Goal: Transaction & Acquisition: Purchase product/service

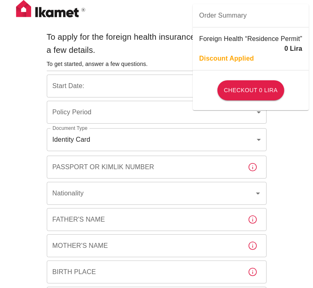
type input "b7343ef8-d55e-4554-96a8-76e30347e985"
type input "[DATE]"
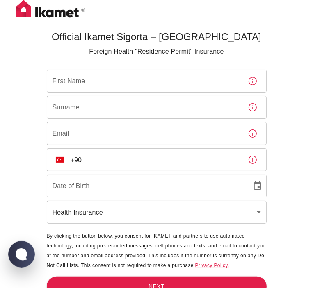
click at [29, 147] on div "Official Ikamet Sigorta – [DEMOGRAPHIC_DATA] Foreign Health "Residence Permit" …" at bounding box center [156, 157] width 313 height 315
click at [93, 68] on main "Official Ikamet Sigorta – [DEMOGRAPHIC_DATA] Foreign Health "Residence Permit" …" at bounding box center [156, 171] width 226 height 288
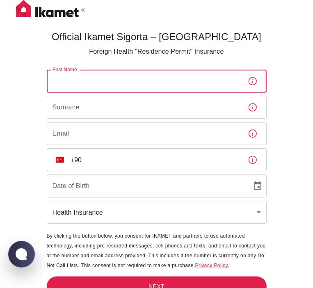
click at [89, 79] on input "First Name" at bounding box center [144, 81] width 194 height 23
type input "A"
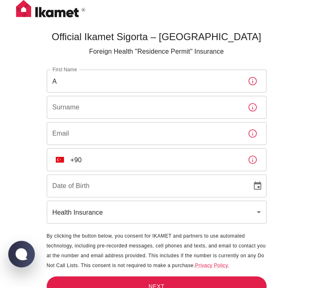
click at [105, 80] on input "A" at bounding box center [144, 81] width 194 height 23
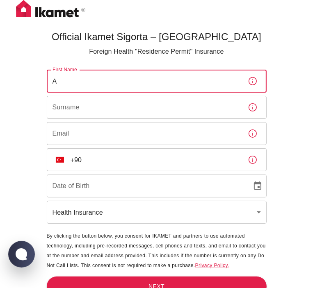
drag, startPoint x: 83, startPoint y: 78, endPoint x: 30, endPoint y: 77, distance: 53.3
click at [30, 77] on div "Official Ikamet Sigorta – [DEMOGRAPHIC_DATA] Foreign Health "Residence Permit" …" at bounding box center [156, 157] width 313 height 315
click at [72, 78] on input "A" at bounding box center [144, 81] width 194 height 23
type input "[PERSON_NAME] [PERSON_NAME]"
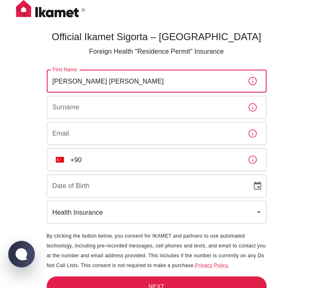
click at [55, 102] on div "Surname Surname" at bounding box center [157, 107] width 220 height 23
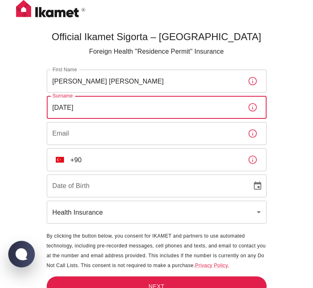
type input "[DATE]"
click at [89, 137] on input "Email" at bounding box center [144, 133] width 194 height 23
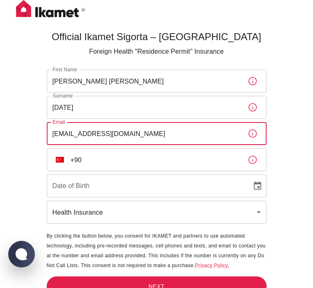
type input "[EMAIL_ADDRESS][DOMAIN_NAME]"
click at [120, 162] on input "+90" at bounding box center [155, 159] width 170 height 23
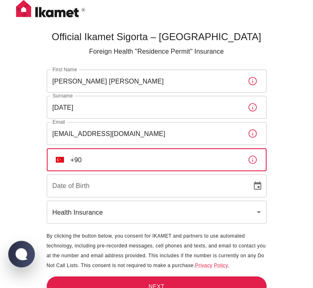
type input "DD/MM/YYYY"
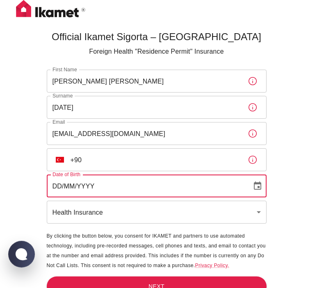
click at [99, 183] on input "DD/MM/YYYY" at bounding box center [146, 186] width 199 height 23
click at [220, 196] on input "DD/MM/YYYY" at bounding box center [146, 186] width 199 height 23
click at [261, 185] on icon "Choose date" at bounding box center [257, 186] width 10 height 10
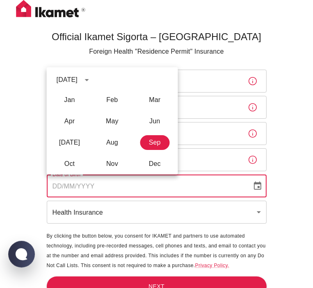
click at [92, 83] on icon "calendar view is open, switch to year view" at bounding box center [87, 80] width 10 height 10
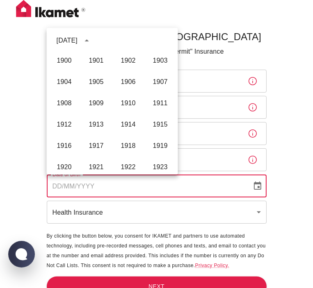
scroll to position [609, 0]
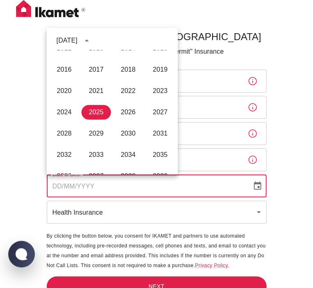
click at [80, 39] on div "[DATE]" at bounding box center [68, 41] width 23 height 10
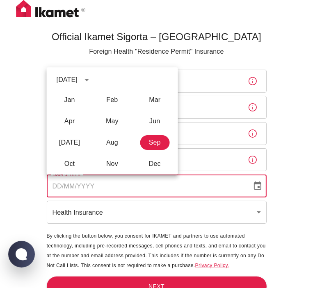
click at [77, 79] on div "[DATE]" at bounding box center [67, 80] width 21 height 10
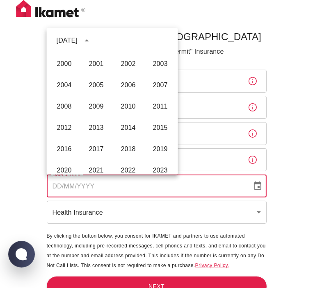
scroll to position [486, 0]
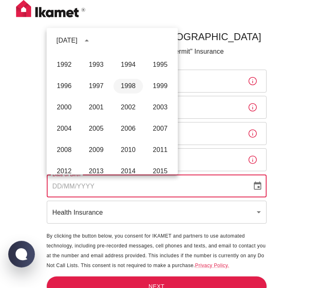
click at [123, 86] on button "1998" at bounding box center [129, 86] width 30 height 15
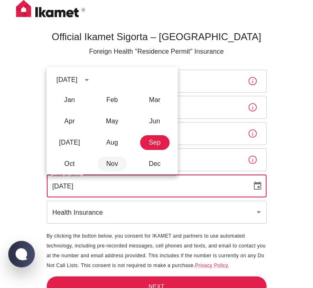
click at [117, 161] on button "Nov" at bounding box center [112, 164] width 30 height 15
type input "[DATE]"
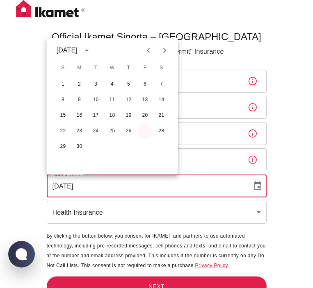
click at [142, 129] on button "27" at bounding box center [145, 131] width 15 height 15
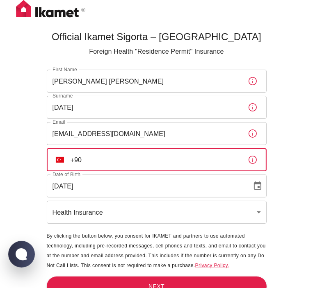
click at [105, 154] on input "+90" at bounding box center [155, 159] width 170 height 23
click at [102, 161] on input "+90 552 812 47 81" at bounding box center [155, 159] width 170 height 23
type input "+90 552 812 47 81"
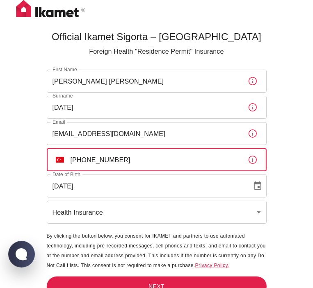
click at [94, 190] on input "27/11/1998" at bounding box center [146, 186] width 199 height 23
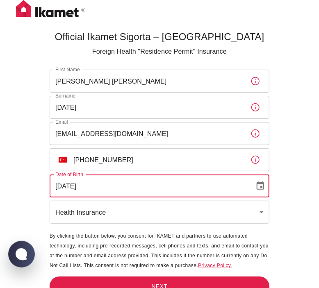
click at [98, 216] on body "Official Ikamet Sigorta – Turkey Foreign Health "Residence Permit" Insurance Fi…" at bounding box center [159, 157] width 319 height 315
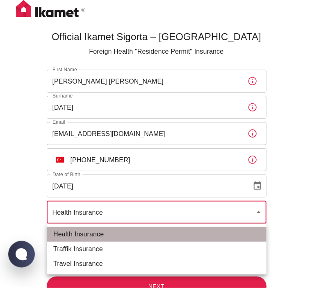
click at [91, 233] on li "Health Insurance" at bounding box center [157, 234] width 220 height 15
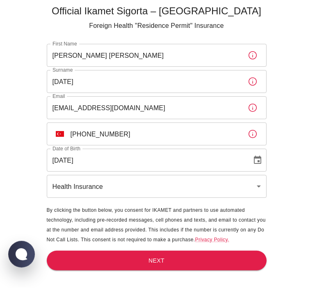
scroll to position [27, 0]
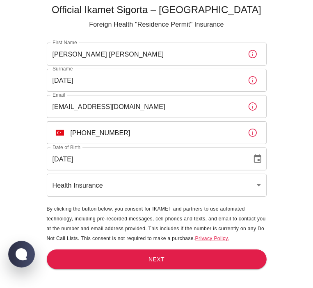
click at [153, 249] on main "Official Ikamet Sigorta – Turkey Foreign Health "Residence Permit" Insurance Fi…" at bounding box center [156, 144] width 226 height 288
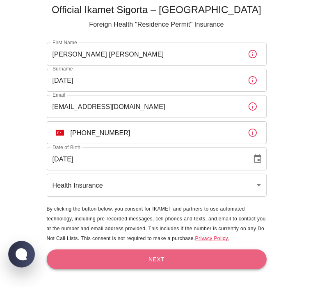
click at [154, 261] on button "Next" at bounding box center [157, 260] width 220 height 20
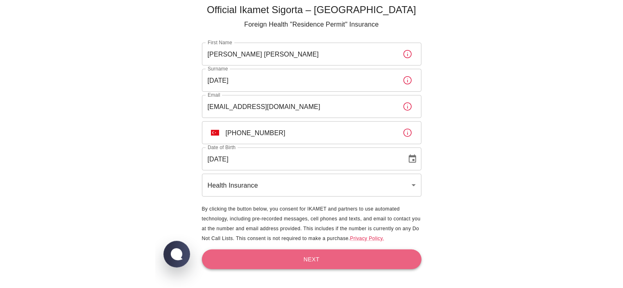
scroll to position [0, 0]
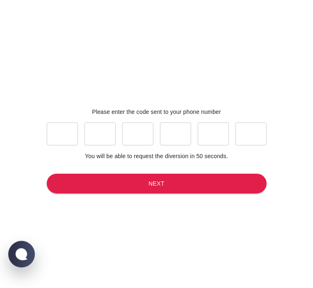
click at [52, 135] on input "text" at bounding box center [62, 134] width 31 height 23
type input "3"
type input "5"
type input "8"
type input "5"
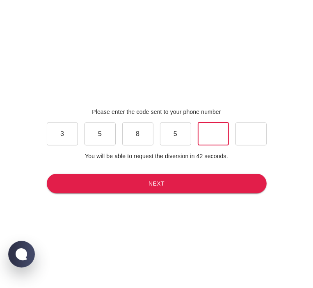
type input "1"
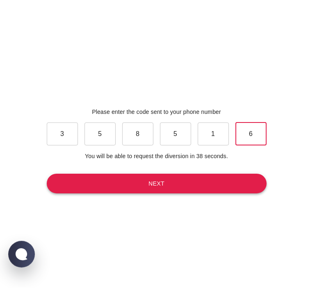
type input "6"
click at [99, 189] on button "Next" at bounding box center [157, 184] width 220 height 20
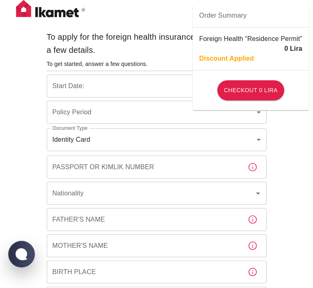
type input "b7343ef8-d55e-4554-96a8-76e30347e985"
type input "27/09/2025"
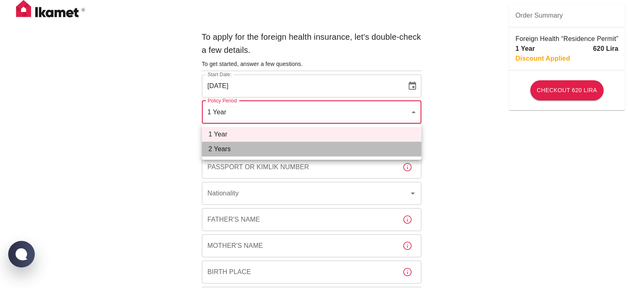
click at [251, 148] on li "2 Years" at bounding box center [312, 149] width 220 height 15
type input "572c7356-bd2e-44a0-a5fb-f98fe7448427"
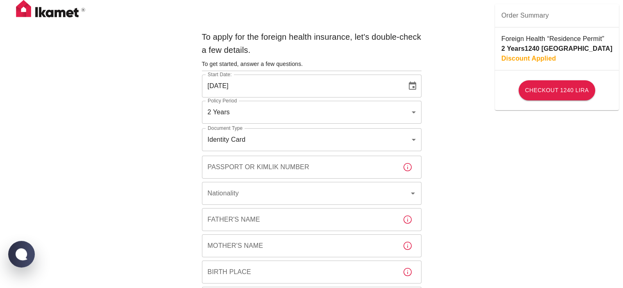
click at [318, 59] on p "Discount Applied" at bounding box center [529, 59] width 55 height 10
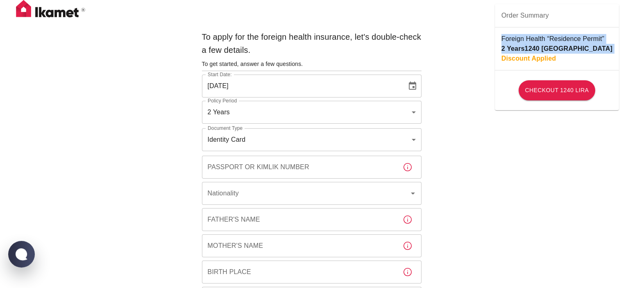
click at [318, 59] on p "Discount Applied" at bounding box center [529, 59] width 55 height 10
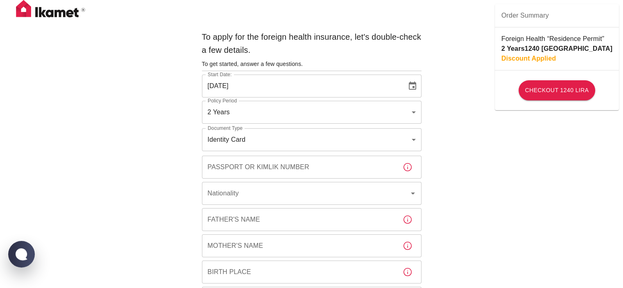
click at [318, 86] on icon "Choose date, selected date is Sep 27, 2025" at bounding box center [413, 86] width 10 height 10
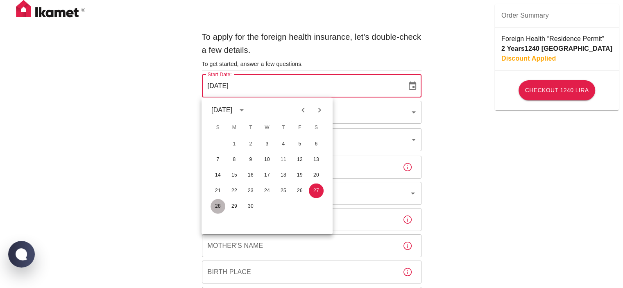
click at [220, 205] on button "28" at bounding box center [218, 206] width 15 height 15
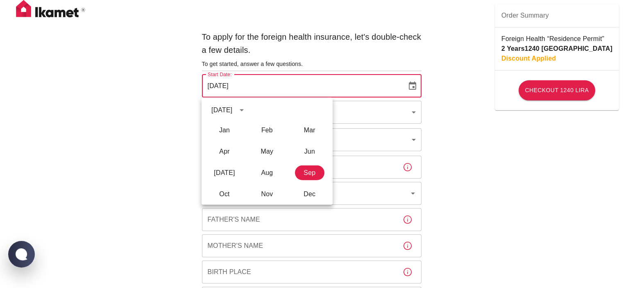
click at [318, 89] on icon "Choose date, selected date is Sep 28, 2025" at bounding box center [412, 86] width 7 height 8
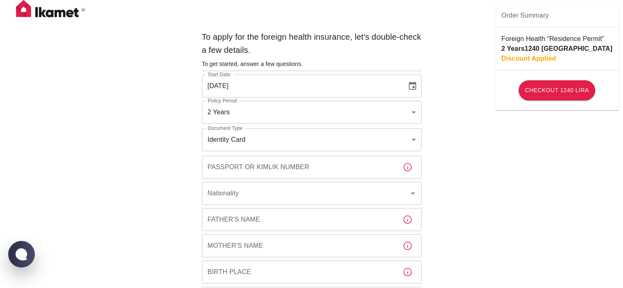
click at [318, 88] on icon "Choose date, selected date is Sep 28, 2025" at bounding box center [413, 86] width 10 height 10
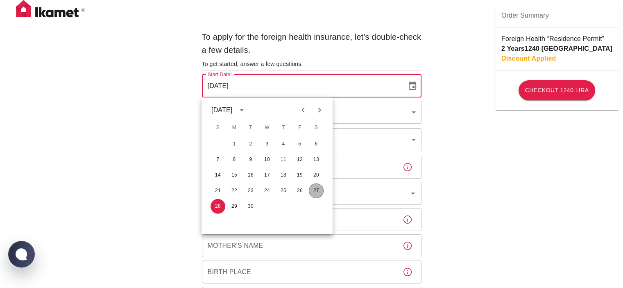
click at [316, 191] on button "27" at bounding box center [316, 191] width 15 height 15
type input "27/09/2025"
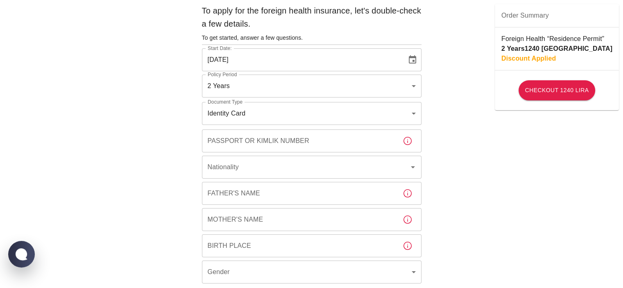
scroll to position [41, 0]
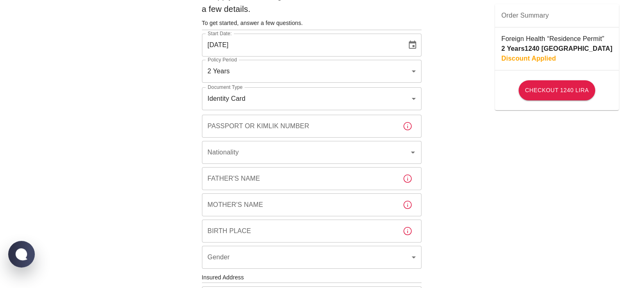
click at [318, 70] on body "To apply for the foreign health insurance, let's double-check a few details. To…" at bounding box center [311, 276] width 623 height 635
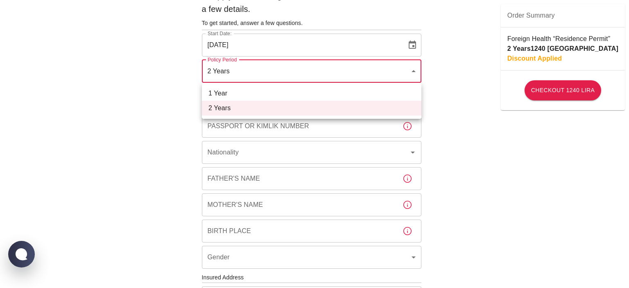
click at [318, 70] on div at bounding box center [314, 144] width 629 height 288
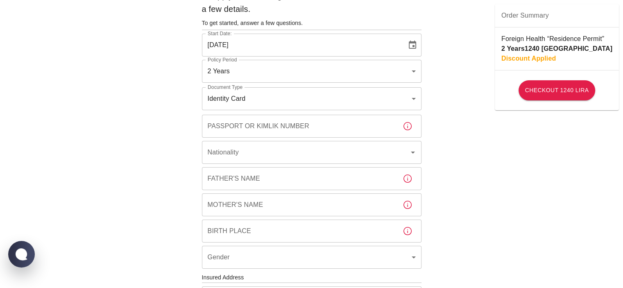
drag, startPoint x: 462, startPoint y: 80, endPoint x: 436, endPoint y: 84, distance: 26.6
click at [318, 80] on div "To apply for the foreign health insurance, let's double-check a few details. To…" at bounding box center [311, 276] width 623 height 635
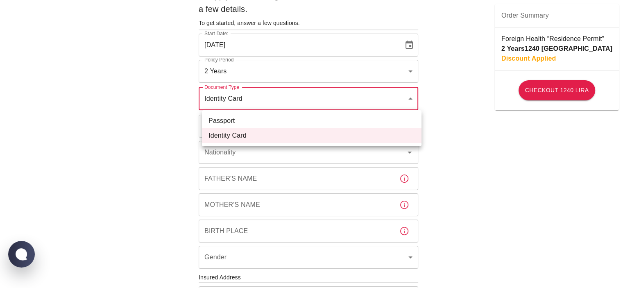
click at [318, 105] on body "To apply for the foreign health insurance, let's double-check a few details. To…" at bounding box center [311, 276] width 623 height 635
click at [318, 110] on div at bounding box center [314, 144] width 629 height 288
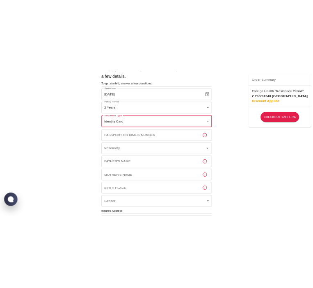
scroll to position [82, 0]
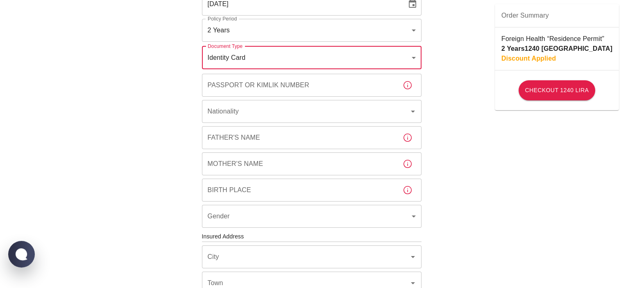
click at [318, 83] on input "Passport or Kimlik Number" at bounding box center [299, 85] width 194 height 23
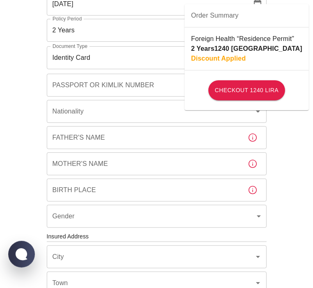
click at [89, 85] on div "Passport or Kimlik Number Passport or Kimlik Number" at bounding box center [157, 85] width 220 height 23
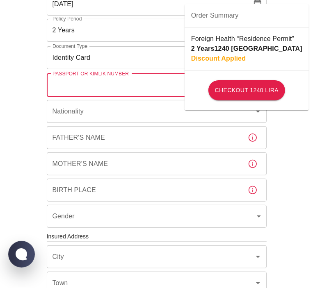
click at [89, 88] on input "Passport or Kimlik Number" at bounding box center [144, 85] width 194 height 23
drag, startPoint x: 72, startPoint y: 84, endPoint x: 80, endPoint y: 84, distance: 8.2
click at [80, 84] on input "99723764658" at bounding box center [144, 85] width 194 height 23
type input "99723764658"
click at [92, 104] on input "Nationality" at bounding box center [144, 112] width 189 height 16
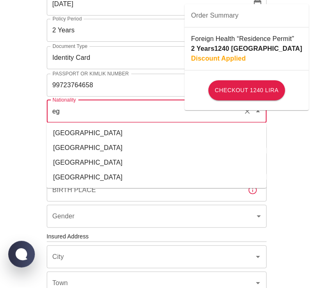
click at [61, 145] on li "Egypt" at bounding box center [157, 148] width 220 height 15
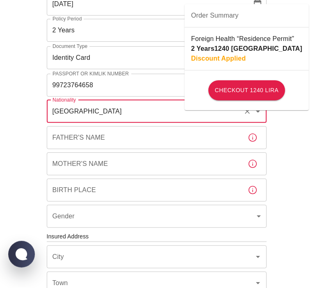
type input "Egypt"
click at [60, 144] on input "Father's Name" at bounding box center [144, 137] width 194 height 23
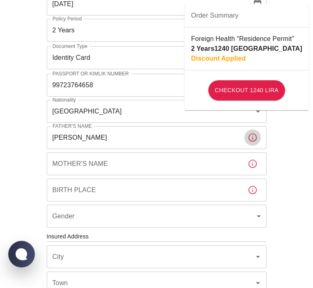
click at [251, 137] on icon "button" at bounding box center [253, 138] width 10 height 10
click at [271, 137] on div "To apply for the foreign health insurance, let's double-check a few details. To…" at bounding box center [157, 249] width 246 height 608
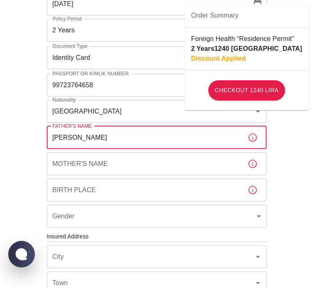
drag, startPoint x: 90, startPoint y: 138, endPoint x: 38, endPoint y: 145, distance: 52.6
click at [38, 145] on div "To apply for the foreign health insurance, let's double-check a few details. To…" at bounding box center [157, 249] width 246 height 608
type input "MOHAMMED"
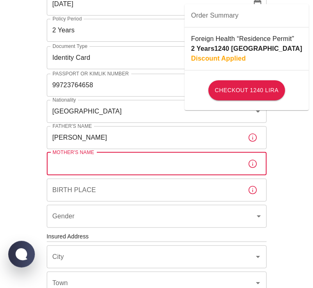
click at [90, 155] on div "Mother's Name Mother's Name" at bounding box center [157, 163] width 220 height 23
type input "HODA"
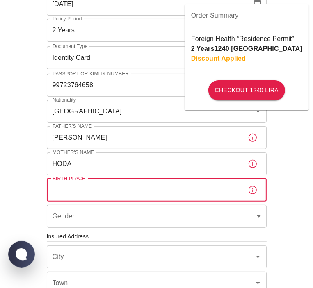
click at [59, 192] on input "Birth Place" at bounding box center [144, 190] width 194 height 23
click at [108, 194] on input "Birth Place" at bounding box center [144, 190] width 194 height 23
click at [56, 113] on input "Egypt" at bounding box center [144, 112] width 189 height 16
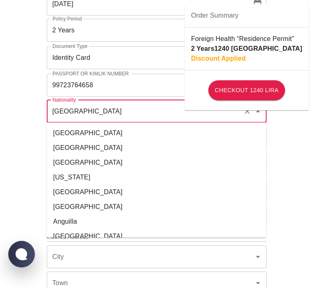
scroll to position [847, 0]
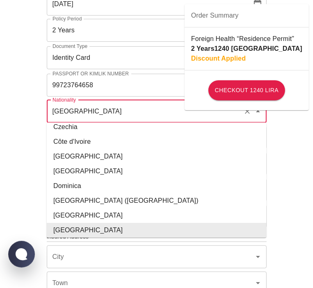
click at [56, 113] on input "Egypt" at bounding box center [144, 112] width 189 height 16
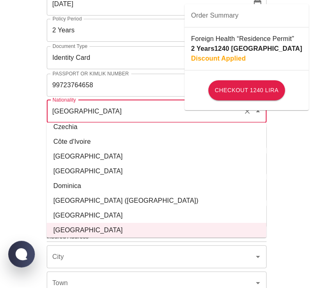
click at [280, 170] on div "To apply for the foreign health insurance, let's double-check a few details. To…" at bounding box center [156, 235] width 313 height 635
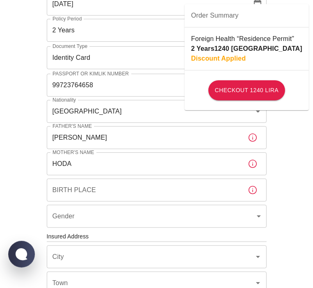
click at [80, 191] on input "Birth Place" at bounding box center [144, 190] width 194 height 23
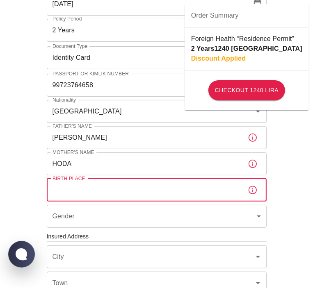
paste input "Egypt"
type input "Egypt"
click at [93, 209] on body "To apply for the foreign health insurance, let's double-check a few details. To…" at bounding box center [156, 235] width 313 height 635
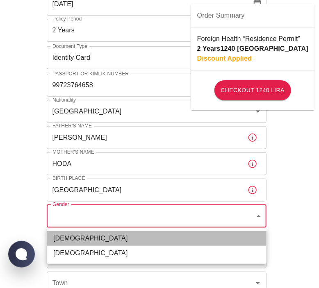
click at [70, 237] on li "Male" at bounding box center [157, 238] width 220 height 15
type input "male"
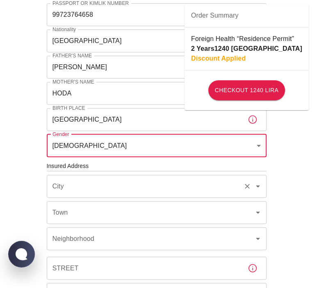
scroll to position [164, 0]
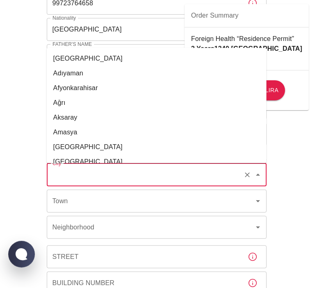
click at [193, 173] on input "City" at bounding box center [144, 175] width 189 height 16
click at [70, 174] on input "City" at bounding box center [144, 175] width 189 height 16
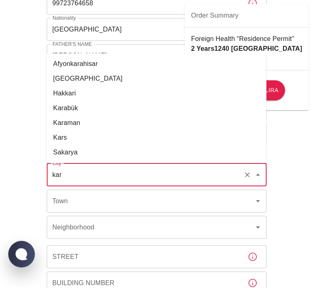
click at [72, 113] on li "Karabük" at bounding box center [157, 108] width 220 height 15
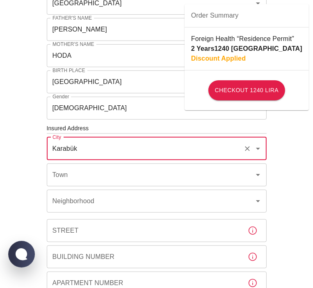
scroll to position [205, 0]
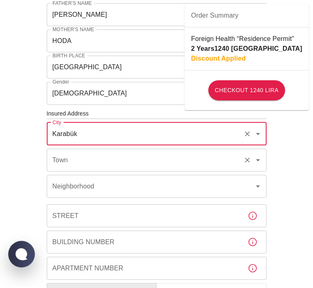
type input "Karabük"
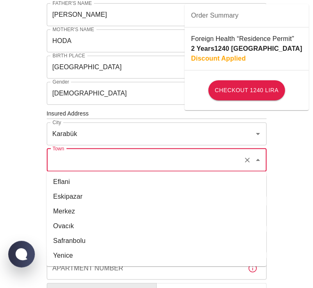
click at [84, 165] on input "Town" at bounding box center [144, 160] width 189 height 16
click at [76, 209] on li "Merkez" at bounding box center [157, 211] width 220 height 15
type input "Merkez"
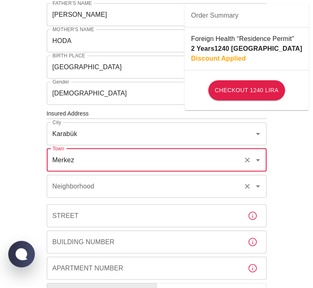
click at [80, 194] on div "Neighborhood" at bounding box center [157, 186] width 220 height 23
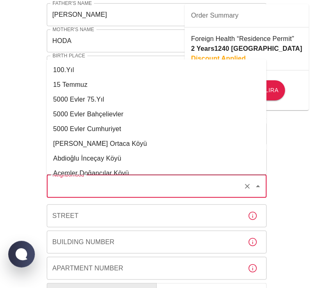
click at [89, 68] on li "100.Yıl" at bounding box center [157, 70] width 220 height 15
type input "100.Yıl"
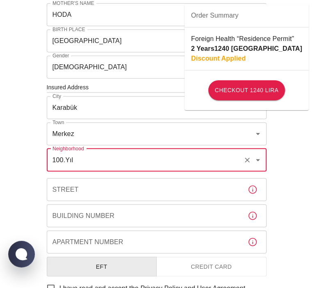
scroll to position [246, 0]
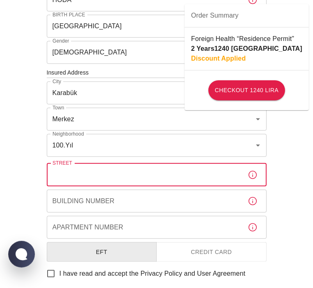
click at [140, 177] on input "Street" at bounding box center [144, 175] width 194 height 23
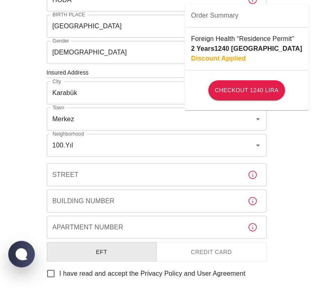
click at [71, 175] on div "Street Street" at bounding box center [157, 175] width 220 height 23
click at [75, 170] on label "Street" at bounding box center [65, 174] width 26 height 9
click at [75, 170] on input "Street" at bounding box center [144, 175] width 194 height 23
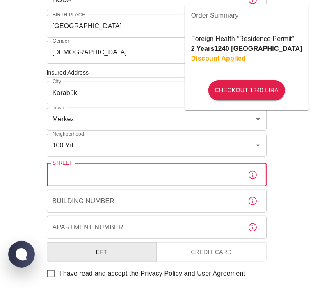
paste input "1001 Sk"
type input "1001 Sk"
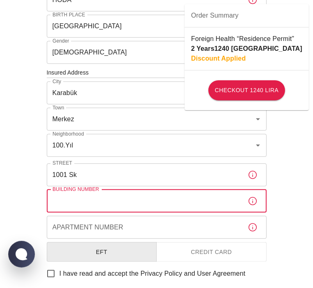
click at [79, 204] on input "Building Number" at bounding box center [144, 201] width 194 height 23
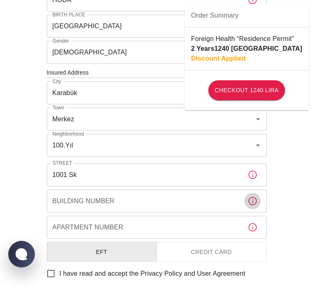
click at [252, 201] on icon "button" at bounding box center [253, 201] width 10 height 10
click at [251, 201] on icon "button" at bounding box center [253, 201] width 10 height 10
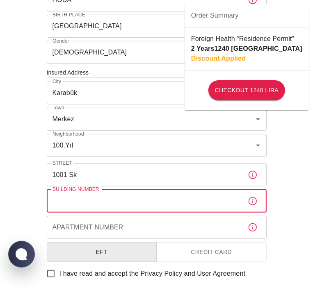
paste input "C B No.5/7"
click at [62, 200] on input "C B No.5/7" at bounding box center [144, 201] width 194 height 23
type input "C B No.5/7"
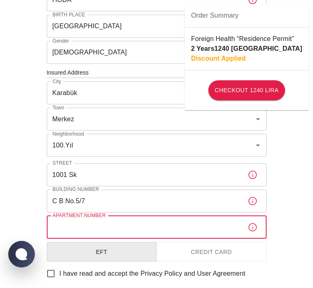
click at [76, 227] on input "Apartment Number" at bounding box center [144, 227] width 194 height 23
type input "7"
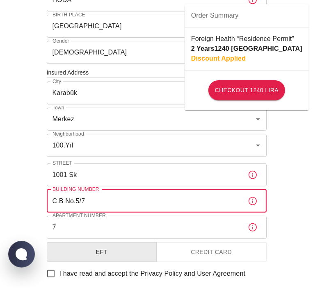
click at [63, 201] on input "C B No.5/7" at bounding box center [144, 201] width 194 height 23
drag, startPoint x: 88, startPoint y: 201, endPoint x: 22, endPoint y: 201, distance: 66.0
click at [22, 201] on div "To apply for the foreign health insurance, let's double-check a few details. To…" at bounding box center [156, 71] width 313 height 635
paste input "Mıraynur konut yapı Koop"
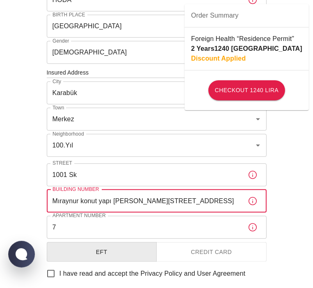
type input "Mıraynur konut yapı Koop C B No.5/7"
click at [295, 167] on div "To apply for the foreign health insurance, let's double-check a few details. To…" at bounding box center [156, 71] width 313 height 635
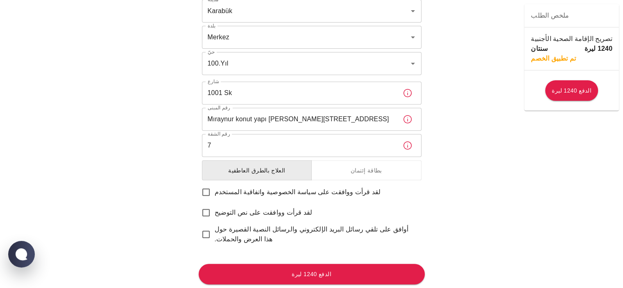
scroll to position [315, 0]
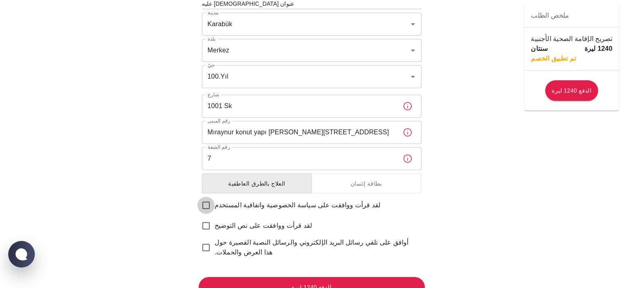
click at [203, 197] on input "لقد قرأت ووافقت على سياسة الخصوصية واتفاقية المستخدم" at bounding box center [206, 205] width 17 height 17
checkbox input "true"
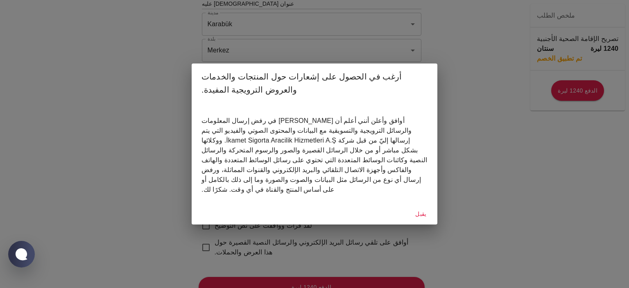
click at [318, 211] on font "يقبل" at bounding box center [421, 214] width 11 height 7
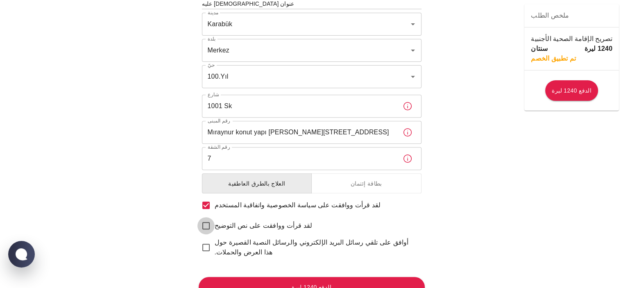
click at [205, 217] on input "لقد قرأت ووافقت على نص التوضيح" at bounding box center [206, 225] width 17 height 17
checkbox input "true"
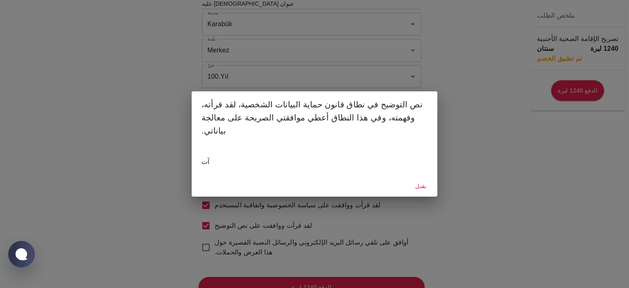
click at [318, 187] on div "يقبل" at bounding box center [315, 186] width 246 height 22
click at [318, 183] on font "يقبل" at bounding box center [421, 186] width 11 height 7
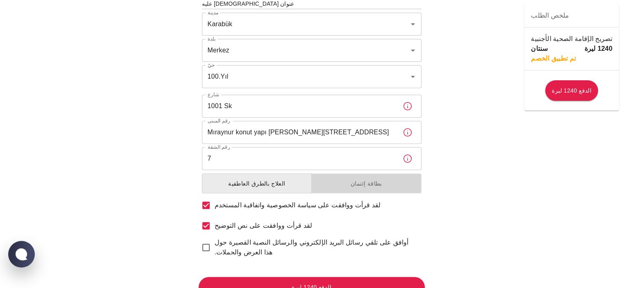
click at [318, 178] on font "بطاقة إئتمان" at bounding box center [367, 183] width 32 height 11
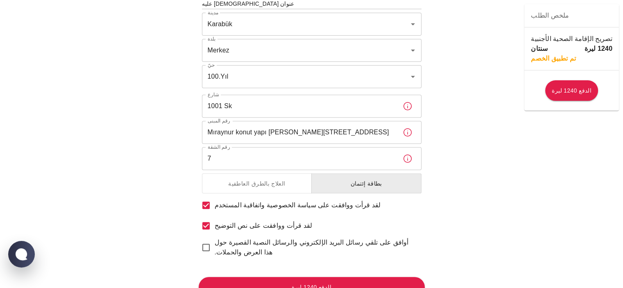
click at [279, 173] on button "العلاج بالطرق العاطفية" at bounding box center [257, 183] width 110 height 20
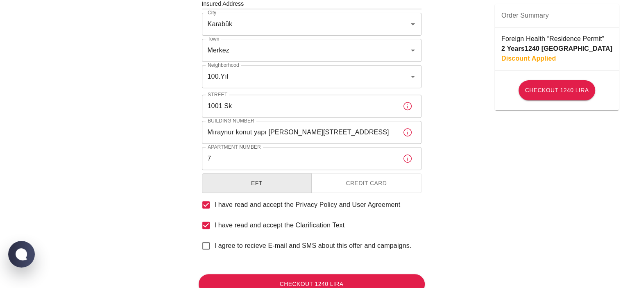
scroll to position [328, 0]
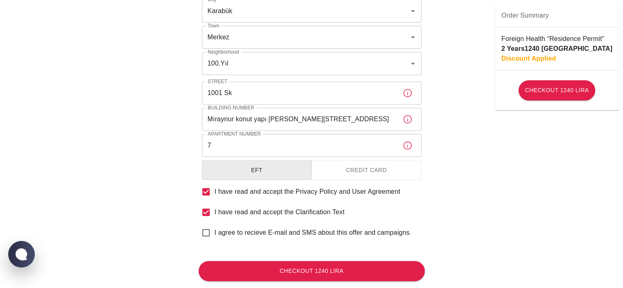
click at [318, 167] on button "Credit Card" at bounding box center [366, 170] width 110 height 20
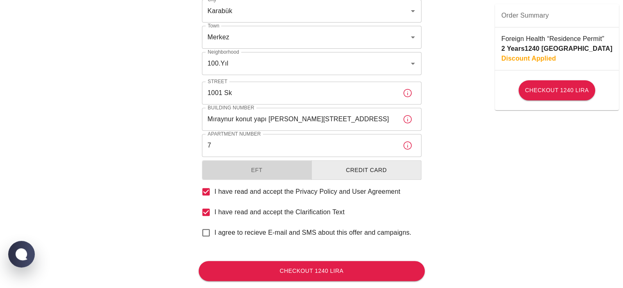
click at [214, 167] on button "EFT" at bounding box center [257, 170] width 110 height 20
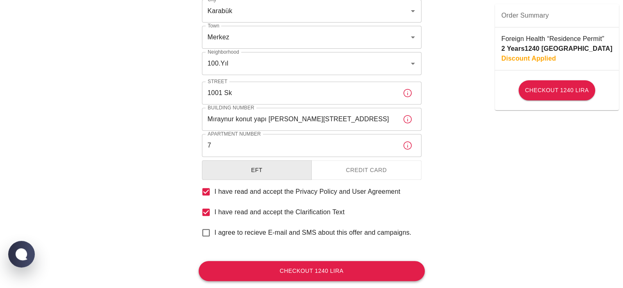
click at [297, 275] on button "Checkout 1240 Lira" at bounding box center [312, 271] width 226 height 20
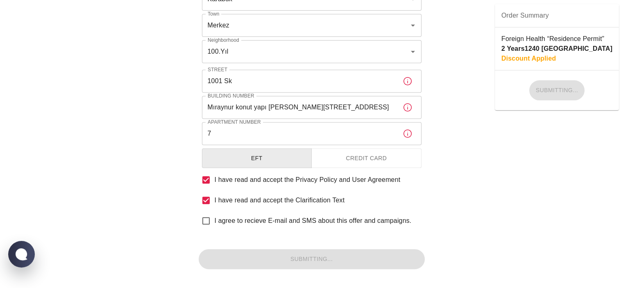
scroll to position [346, 0]
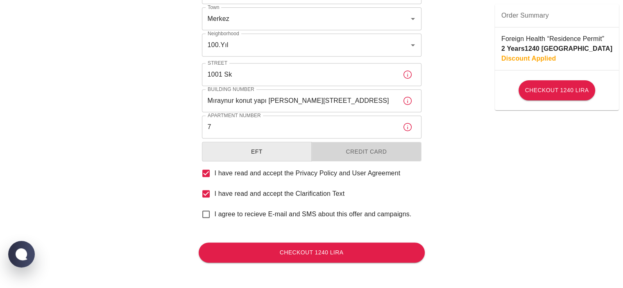
click at [318, 155] on button "Credit Card" at bounding box center [366, 152] width 110 height 20
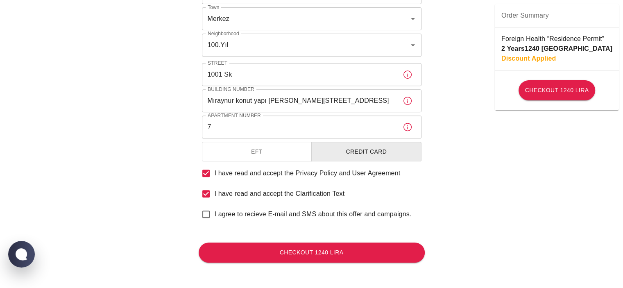
click at [305, 253] on button "Checkout 1240 Lira" at bounding box center [312, 253] width 226 height 20
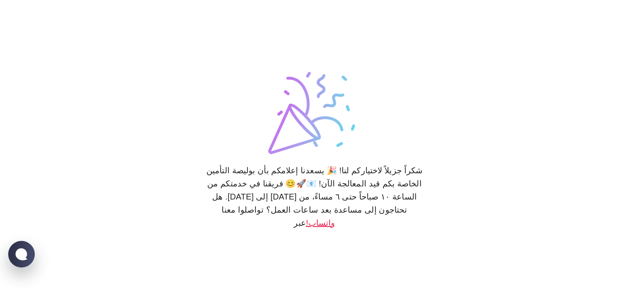
click at [316, 218] on font "واتساب!" at bounding box center [321, 222] width 30 height 9
click at [314, 218] on font "واتساب!" at bounding box center [321, 222] width 30 height 9
